Goal: Task Accomplishment & Management: Use online tool/utility

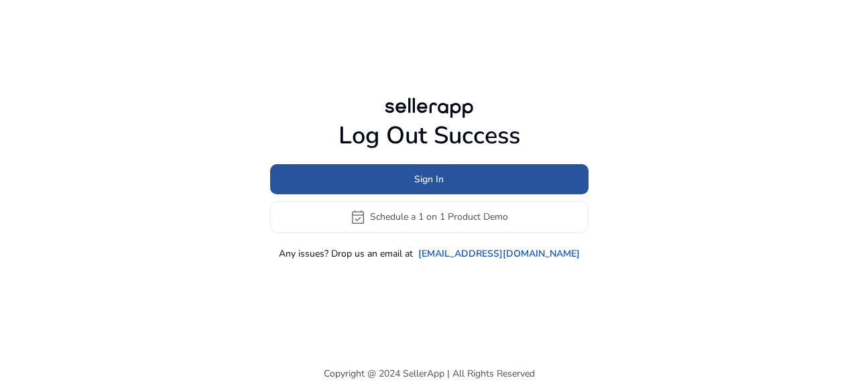
click at [422, 171] on span at bounding box center [429, 179] width 318 height 32
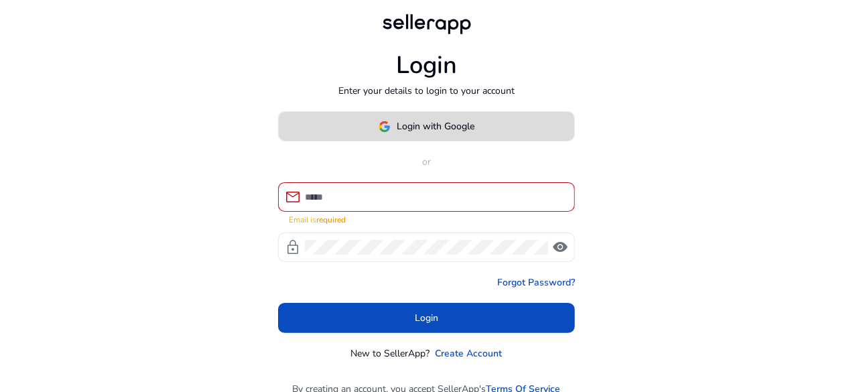
click at [426, 121] on span "Login with Google" at bounding box center [436, 126] width 78 height 14
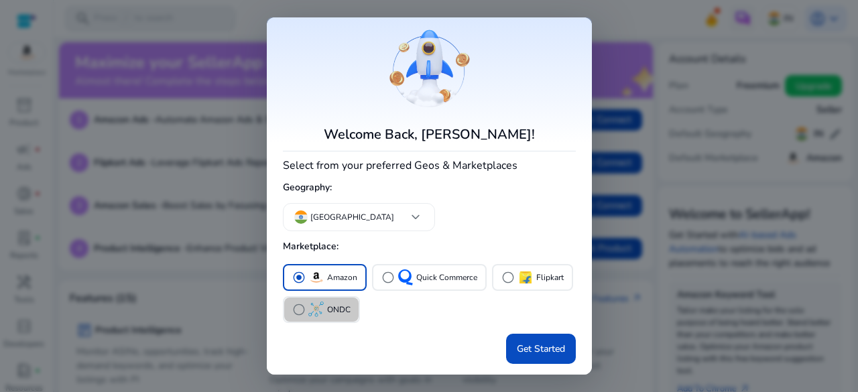
click at [338, 306] on p "ONDC" at bounding box center [338, 310] width 23 height 14
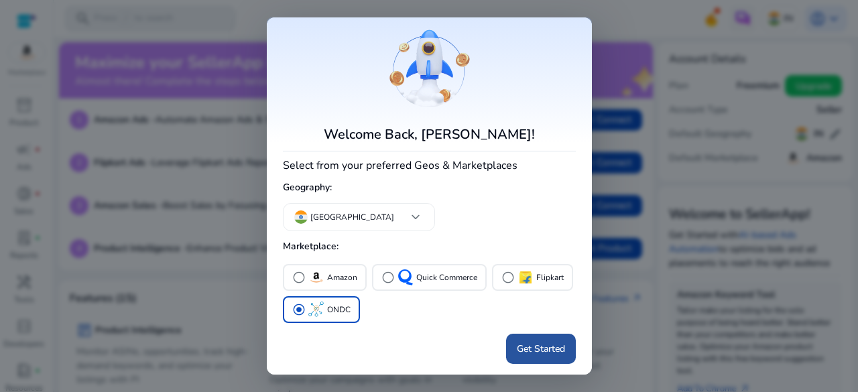
click at [542, 352] on span "Get Started" at bounding box center [541, 349] width 48 height 14
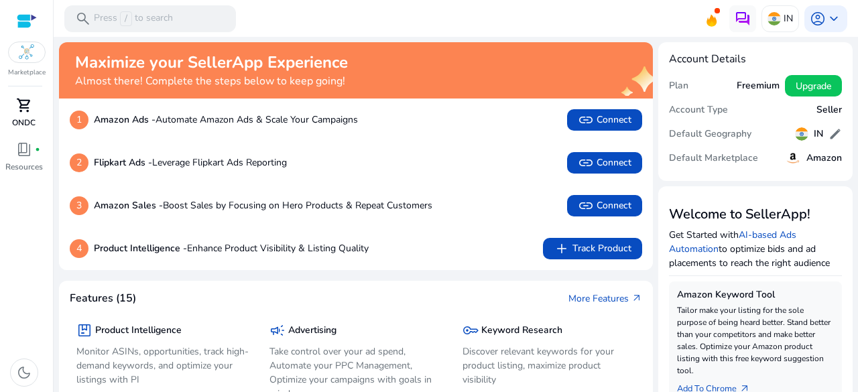
click at [27, 101] on span "shopping_cart" at bounding box center [24, 105] width 16 height 16
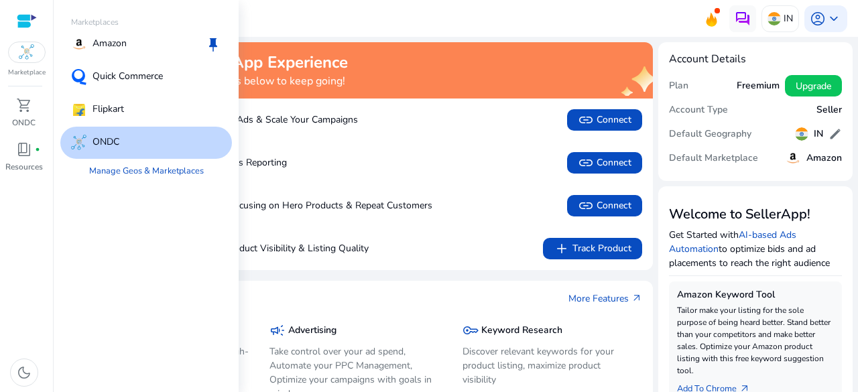
click at [27, 52] on img at bounding box center [27, 52] width 16 height 16
click at [25, 17] on div at bounding box center [27, 20] width 20 height 15
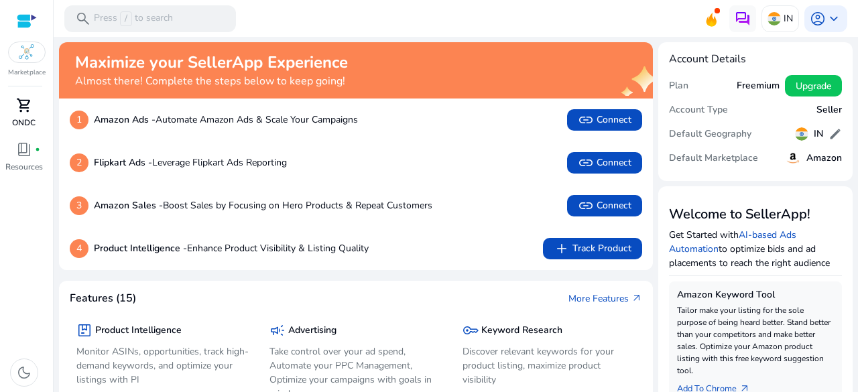
click at [23, 117] on p "ONDC" at bounding box center [23, 123] width 23 height 12
